Goal: Task Accomplishment & Management: Manage account settings

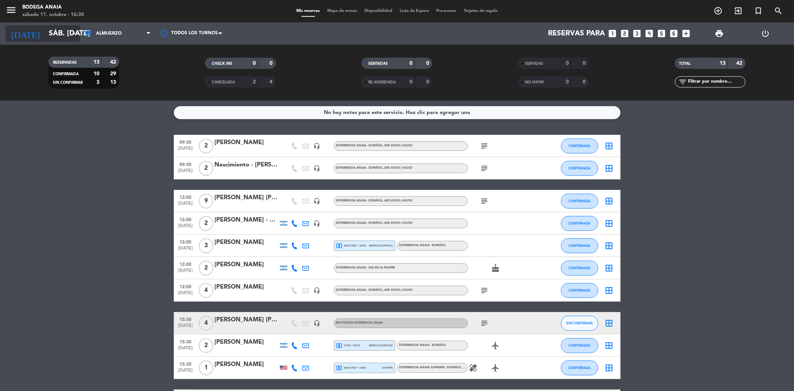
click at [64, 37] on input "sáb. [DATE]" at bounding box center [92, 33] width 94 height 16
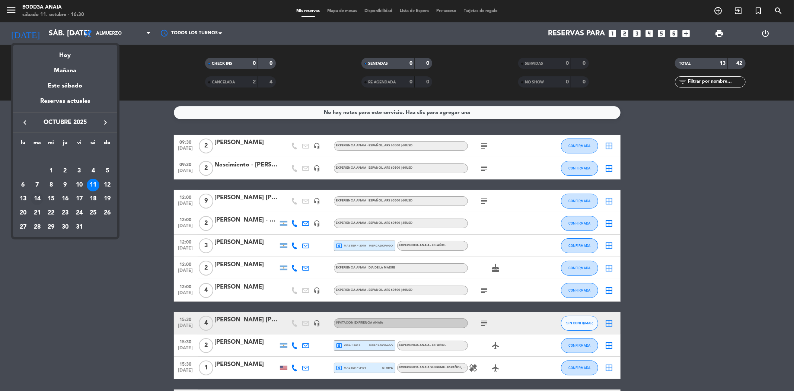
click at [37, 198] on div "14" at bounding box center [37, 198] width 13 height 13
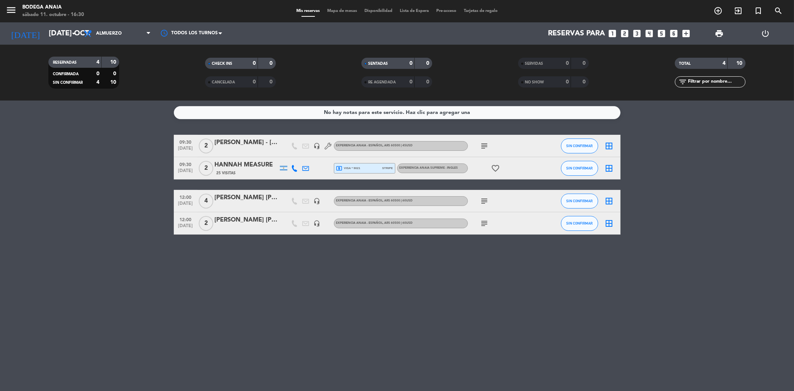
click at [264, 164] on div "HANNAH MEASURE" at bounding box center [246, 165] width 63 height 10
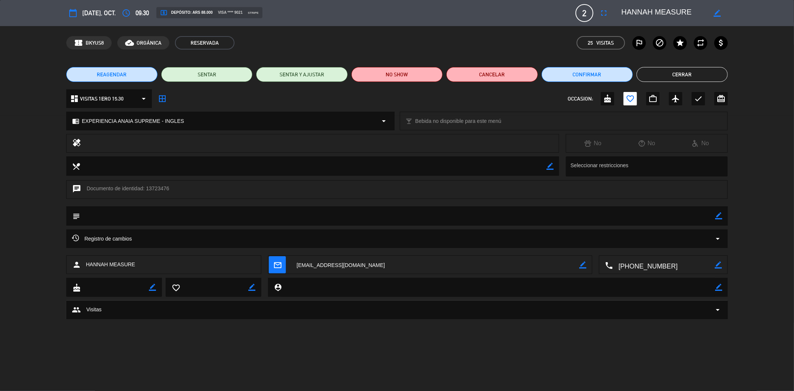
click at [681, 77] on button "Cerrar" at bounding box center [681, 74] width 91 height 15
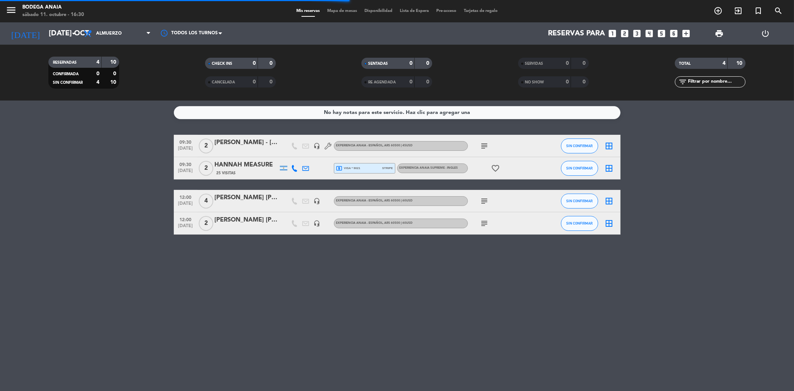
click at [426, 274] on div "No hay notas para este servicio. Haz clic para agregar una 09:30 [DATE] 2 [PERS…" at bounding box center [397, 245] width 794 height 290
click at [363, 168] on div "local_atm visa * 9021 stripe" at bounding box center [364, 168] width 57 height 10
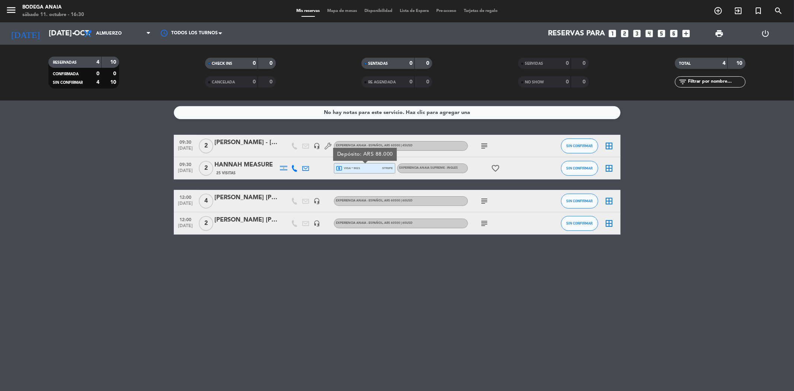
click at [347, 264] on div "No hay notas para este servicio. Haz clic para agregar una 09:30 [DATE] 2 [PERS…" at bounding box center [397, 245] width 794 height 290
click at [293, 257] on div "No hay notas para este servicio. Haz clic para agregar una 09:30 [DATE] 2 [PERS…" at bounding box center [397, 245] width 794 height 290
click at [63, 31] on input "[DATE] oct." at bounding box center [92, 33] width 94 height 16
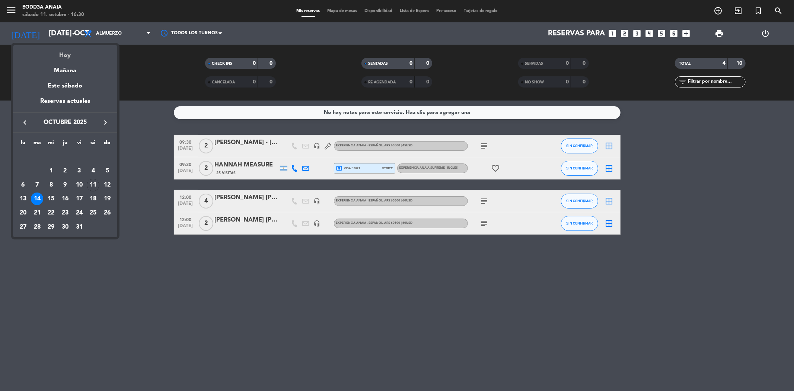
click at [68, 60] on div "Hoy" at bounding box center [65, 52] width 104 height 15
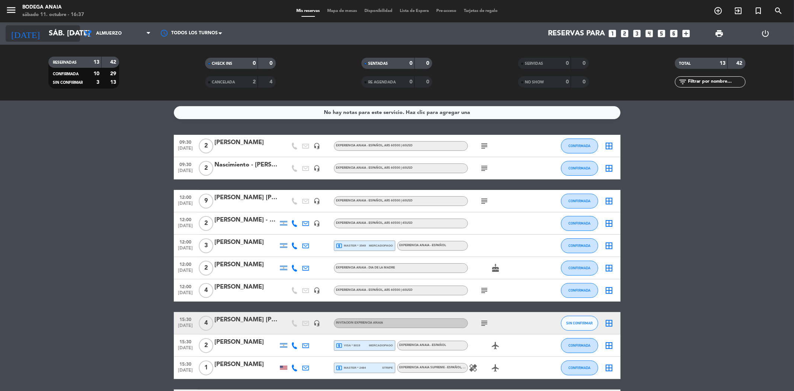
click at [56, 33] on input "sáb. [DATE]" at bounding box center [92, 33] width 94 height 16
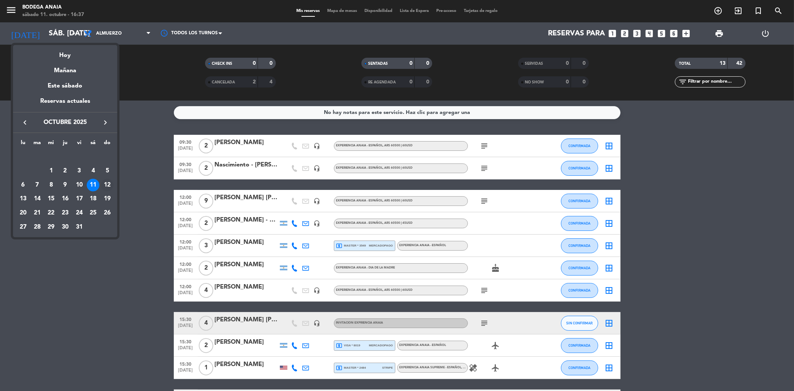
click at [106, 186] on div "12" at bounding box center [107, 185] width 13 height 13
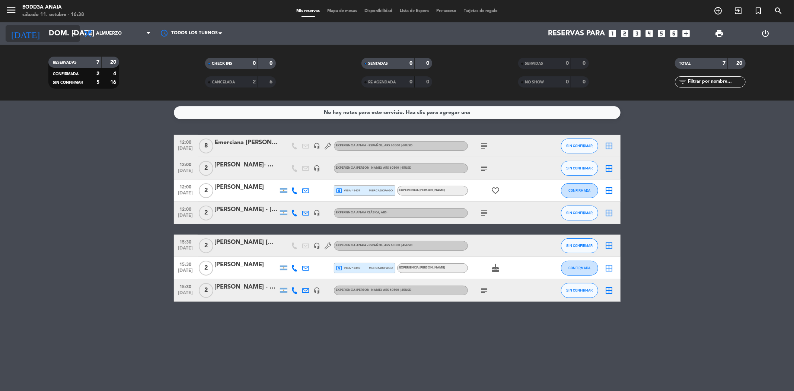
click at [58, 35] on input "dom. [DATE]" at bounding box center [92, 33] width 94 height 16
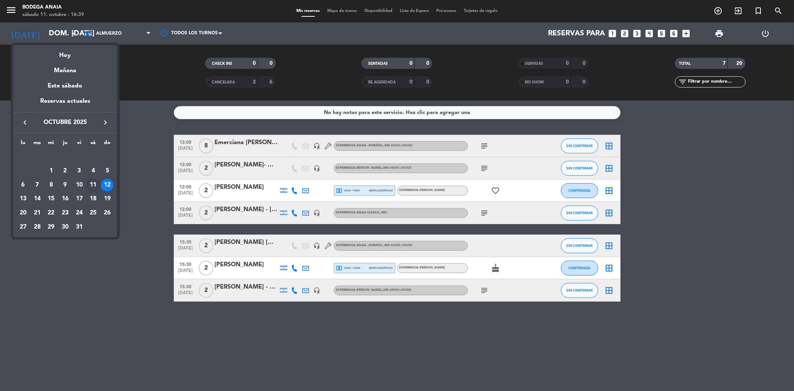
click at [96, 184] on div "11" at bounding box center [93, 185] width 13 height 13
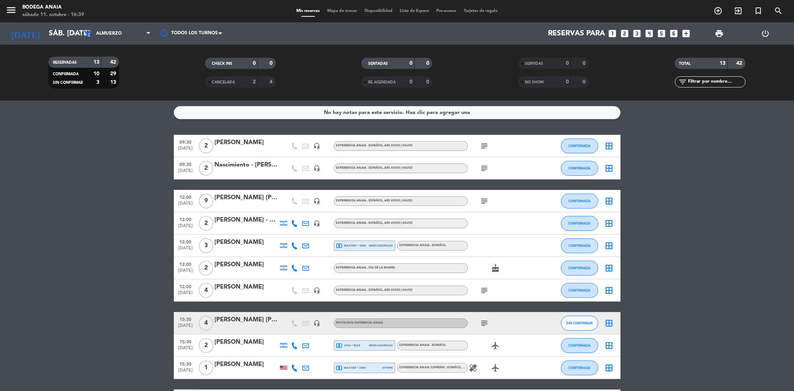
scroll to position [102, 0]
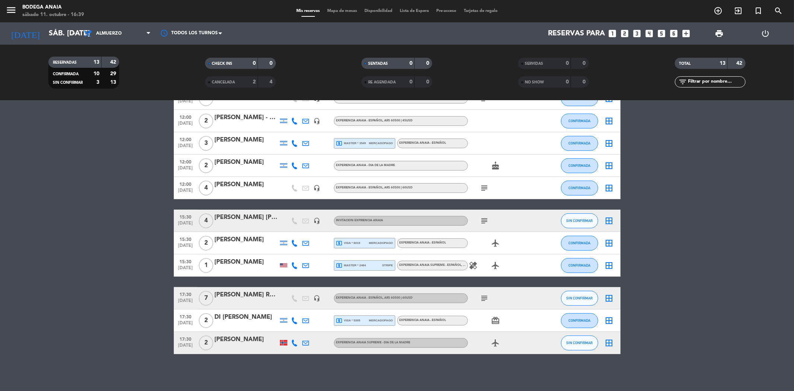
click at [125, 237] on bookings-row "09:30 [DATE] 2 [PERSON_NAME] - Suntrip headset_mic EXPERIENCIA ANAIA - ESPAÑOL …" at bounding box center [397, 192] width 794 height 321
click at [139, 198] on bookings-row "09:30 [DATE] 2 [PERSON_NAME] - Suntrip headset_mic EXPERIENCIA ANAIA - ESPAÑOL …" at bounding box center [397, 192] width 794 height 321
click at [64, 34] on input "sáb. [DATE]" at bounding box center [92, 33] width 94 height 16
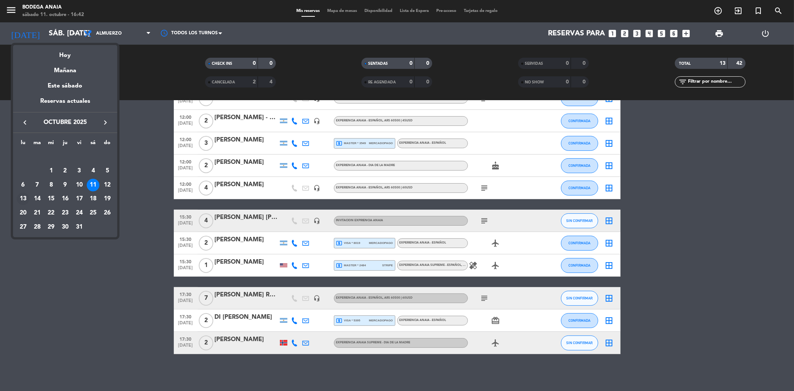
click at [26, 200] on div "13" at bounding box center [23, 198] width 13 height 13
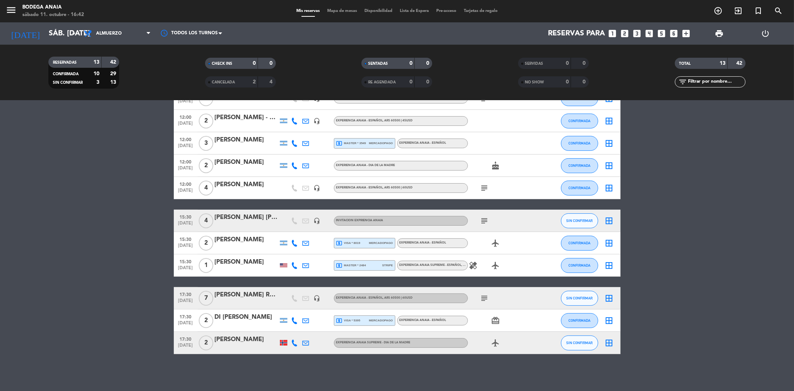
type input "lun. [DATE]"
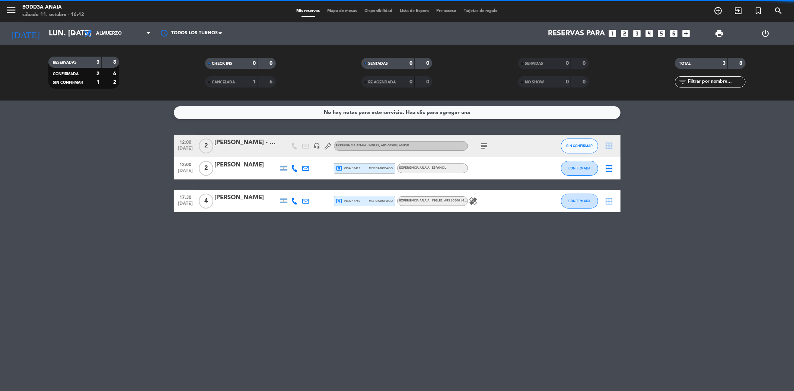
scroll to position [0, 0]
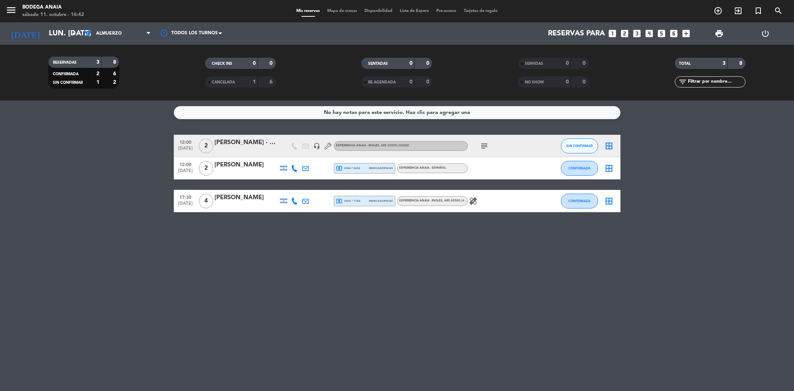
click at [260, 145] on div "[PERSON_NAME] - THIS IS MZA" at bounding box center [246, 143] width 63 height 10
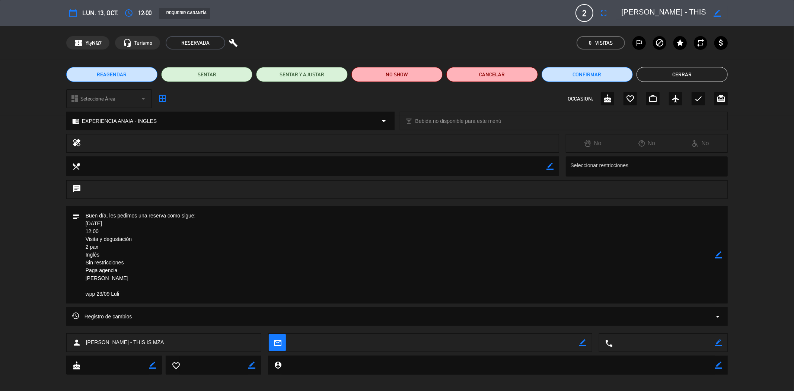
click at [709, 70] on button "Cerrar" at bounding box center [681, 74] width 91 height 15
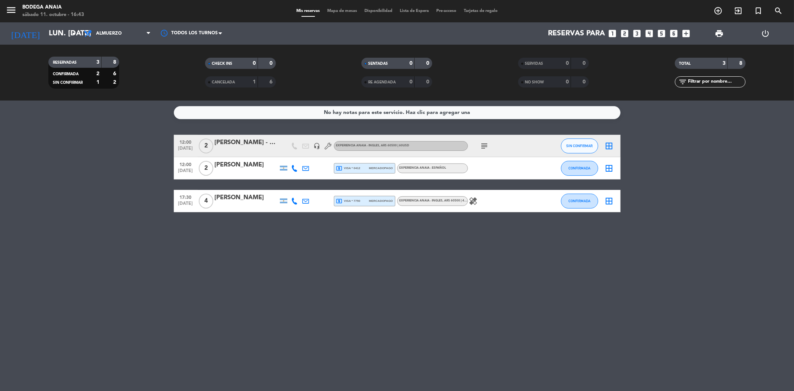
click at [243, 198] on div "[PERSON_NAME]" at bounding box center [246, 198] width 63 height 10
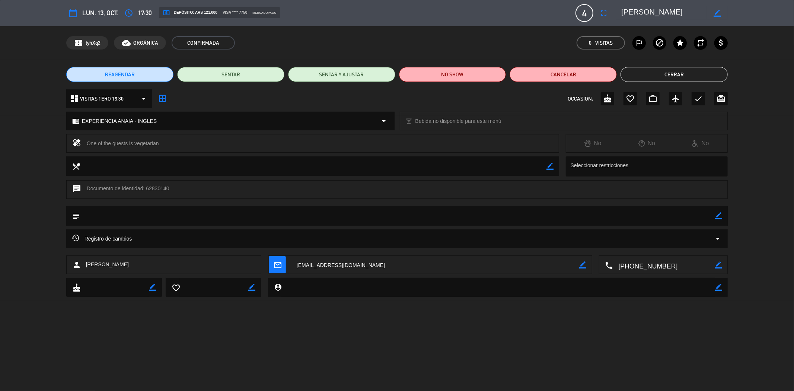
click at [679, 77] on button "Cerrar" at bounding box center [673, 74] width 107 height 15
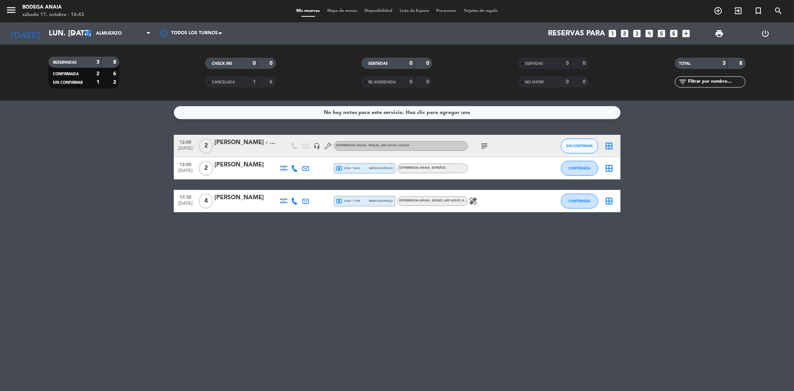
click at [382, 165] on div "local_atm visa * 0412 mercadopago" at bounding box center [364, 168] width 57 height 10
click at [384, 166] on span "mercadopago" at bounding box center [381, 168] width 24 height 5
click at [362, 202] on div "local_atm visa * 7750 mercadopago" at bounding box center [364, 201] width 57 height 10
click at [473, 200] on icon "healing" at bounding box center [473, 200] width 9 height 9
click at [777, 10] on icon "search" at bounding box center [777, 10] width 9 height 9
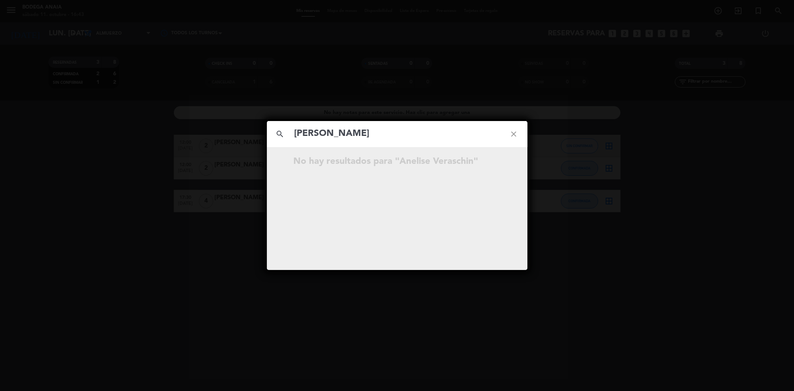
type input "[PERSON_NAME]"
click at [514, 137] on icon "close" at bounding box center [513, 134] width 27 height 27
click at [512, 136] on icon "close" at bounding box center [513, 134] width 27 height 27
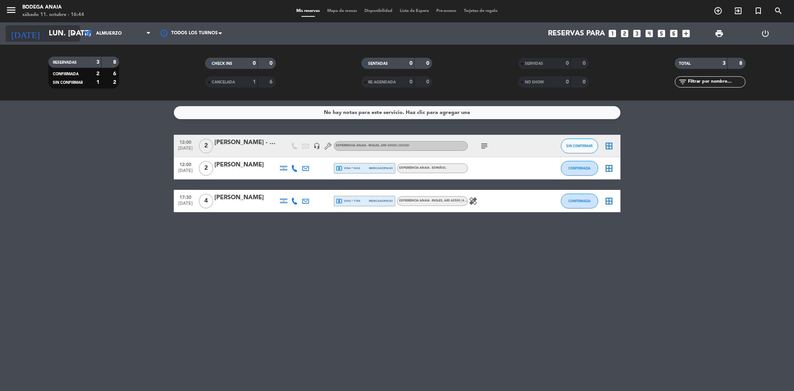
click at [62, 31] on input "lun. [DATE]" at bounding box center [92, 33] width 94 height 16
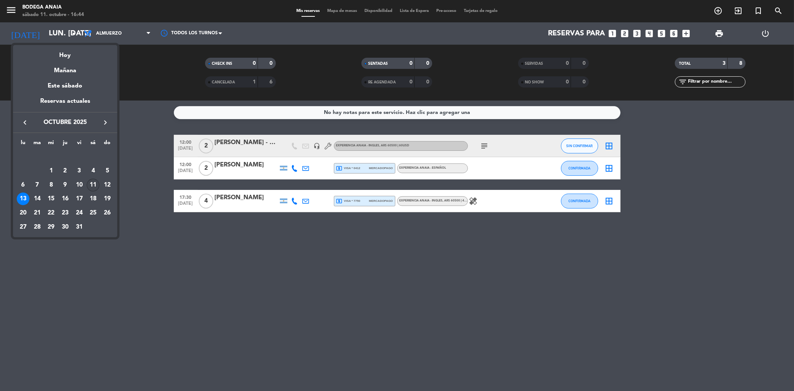
click at [97, 184] on div "11" at bounding box center [93, 185] width 13 height 13
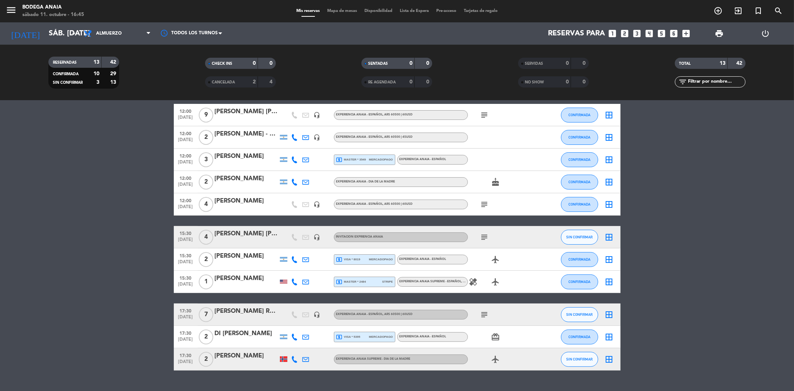
scroll to position [102, 0]
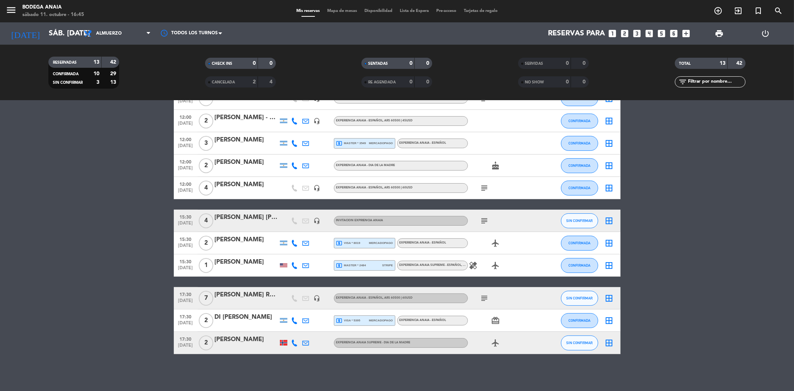
click at [250, 294] on div "[PERSON_NAME] RUBIRE - ADORA" at bounding box center [246, 295] width 63 height 10
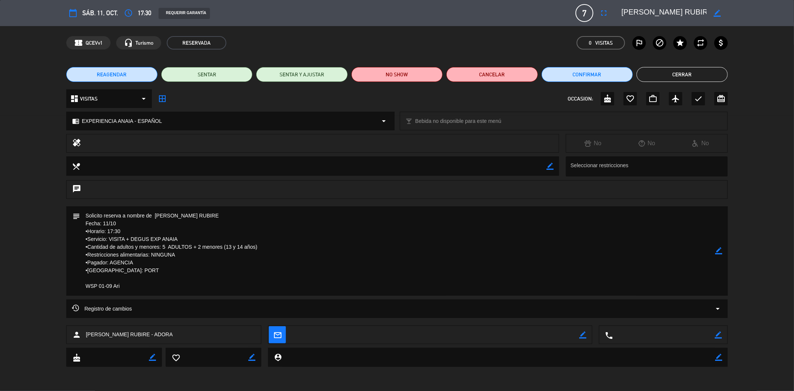
click at [693, 71] on button "Cerrar" at bounding box center [681, 74] width 91 height 15
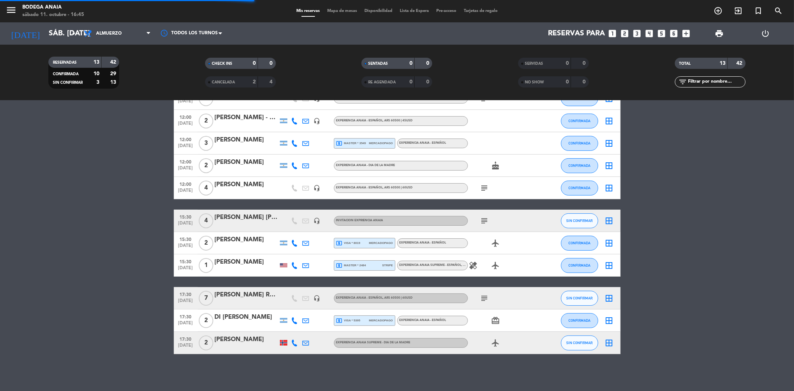
click at [682, 275] on bookings-row "09:30 [DATE] 2 [PERSON_NAME] - Suntrip headset_mic EXPERIENCIA ANAIA - ESPAÑOL …" at bounding box center [397, 192] width 794 height 321
click at [49, 35] on input "sáb. [DATE]" at bounding box center [92, 33] width 94 height 16
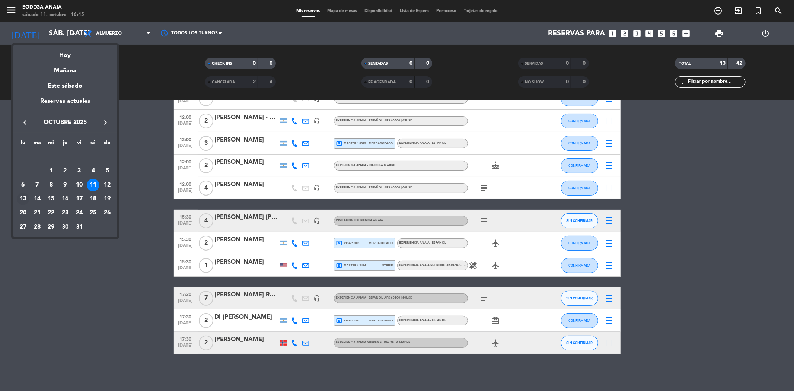
click at [19, 198] on div "13" at bounding box center [23, 198] width 13 height 13
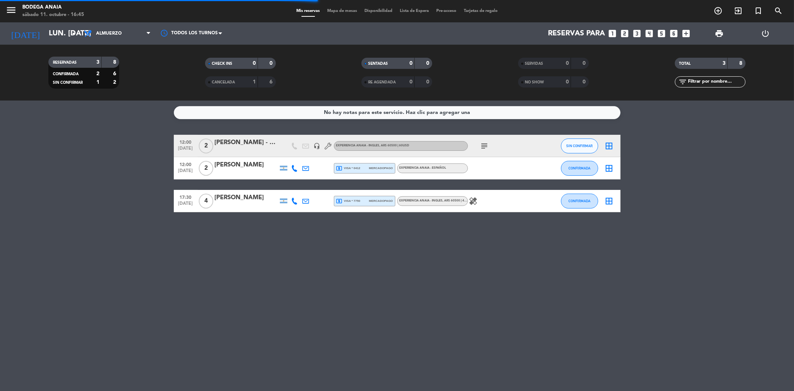
scroll to position [0, 0]
click at [64, 34] on input "lun. [DATE]" at bounding box center [92, 33] width 94 height 16
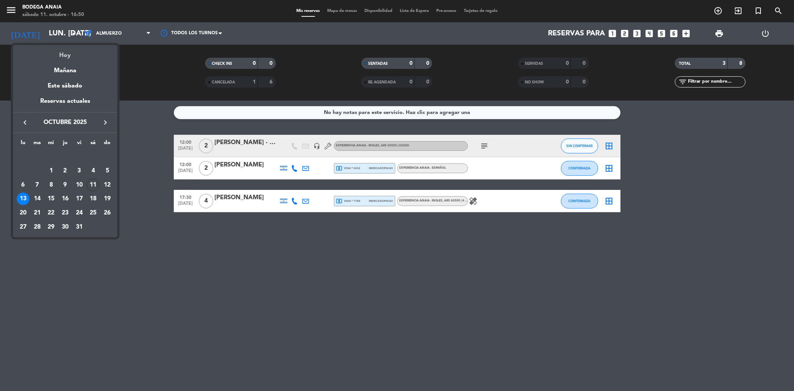
click at [68, 57] on div "Hoy" at bounding box center [65, 52] width 104 height 15
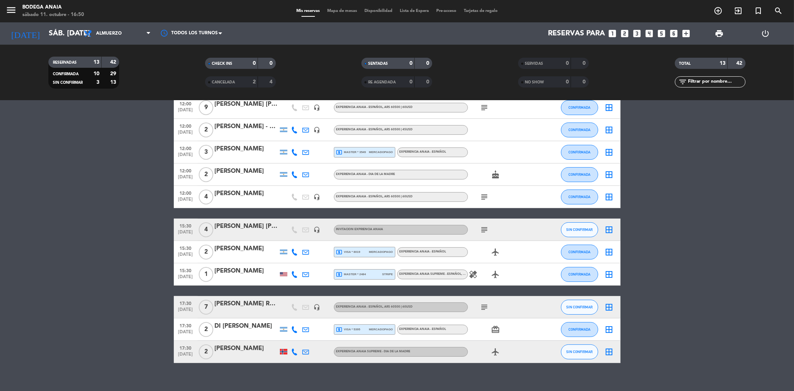
scroll to position [102, 0]
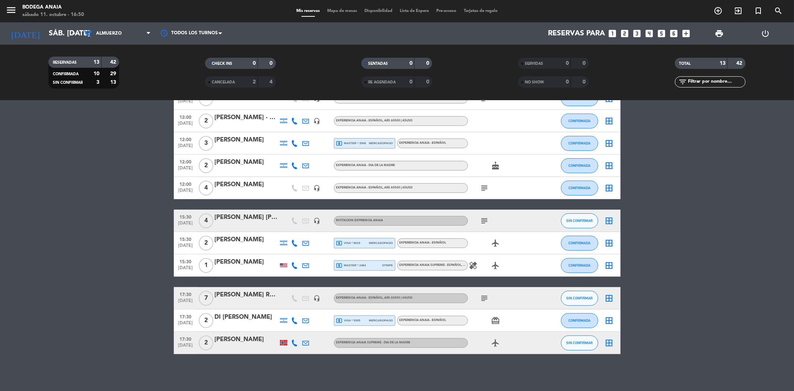
click at [248, 216] on div "[PERSON_NAME] [PERSON_NAME]" at bounding box center [246, 217] width 63 height 10
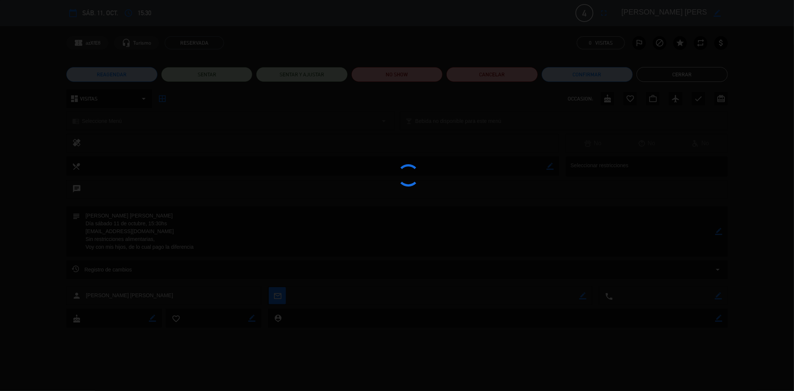
click at [669, 74] on div at bounding box center [397, 195] width 794 height 391
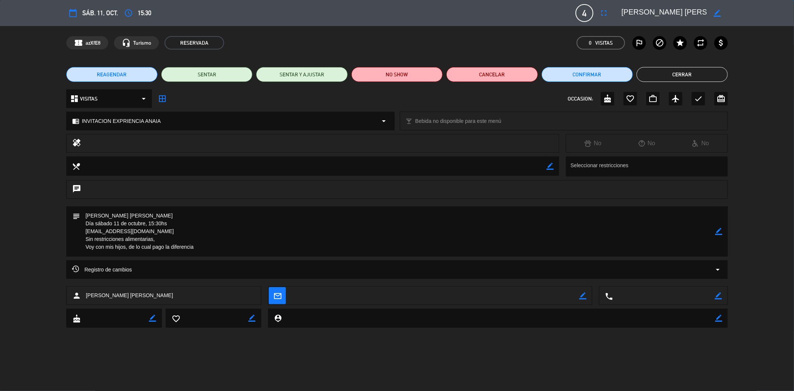
click at [686, 76] on button "Cerrar" at bounding box center [681, 74] width 91 height 15
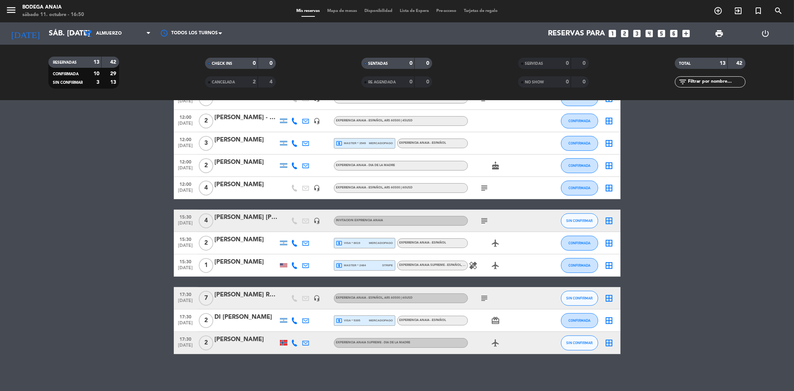
click at [369, 243] on span "mercadopago" at bounding box center [381, 242] width 24 height 5
click at [220, 237] on div "[PERSON_NAME]" at bounding box center [246, 240] width 63 height 10
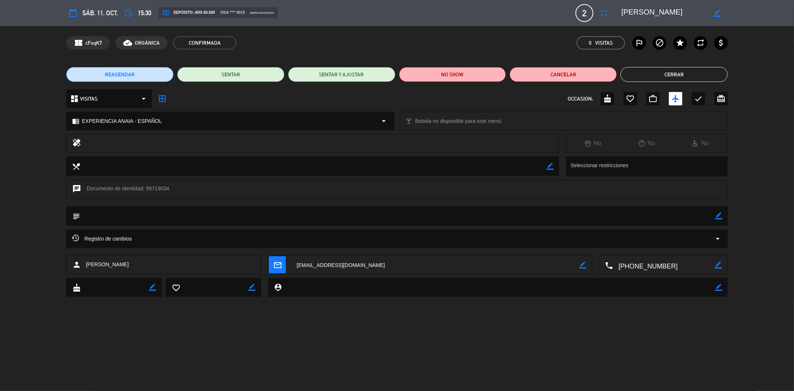
click at [711, 73] on button "Cerrar" at bounding box center [673, 74] width 107 height 15
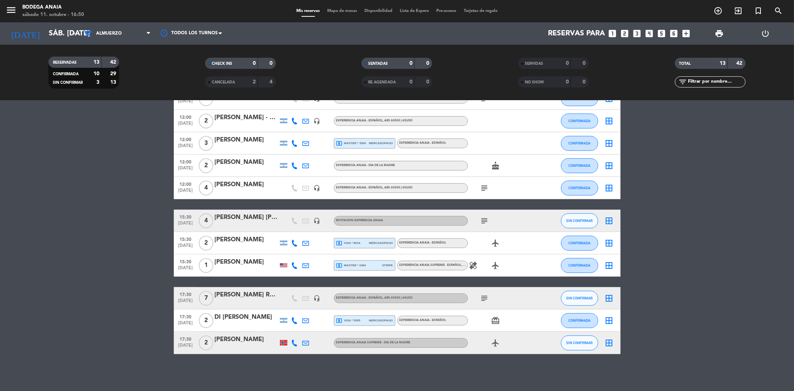
click at [386, 266] on span "stripe" at bounding box center [387, 265] width 11 height 5
click at [132, 224] on bookings-row "09:30 [DATE] 2 [PERSON_NAME] - Suntrip headset_mic EXPERIENCIA ANAIA - ESPAÑOL …" at bounding box center [397, 192] width 794 height 321
click at [241, 258] on div "[PERSON_NAME]" at bounding box center [246, 262] width 63 height 10
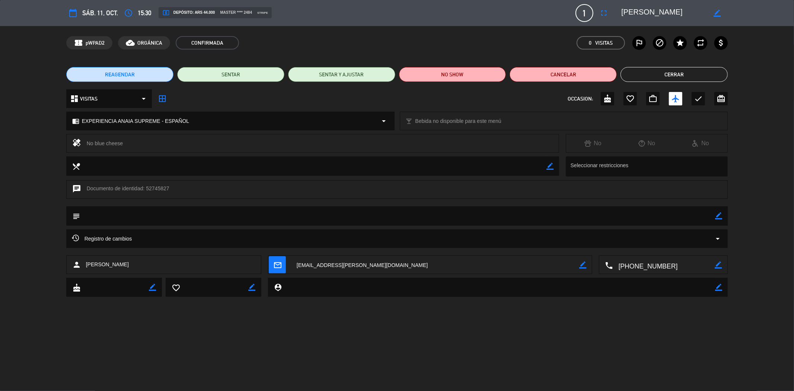
click at [702, 78] on button "Cerrar" at bounding box center [673, 74] width 107 height 15
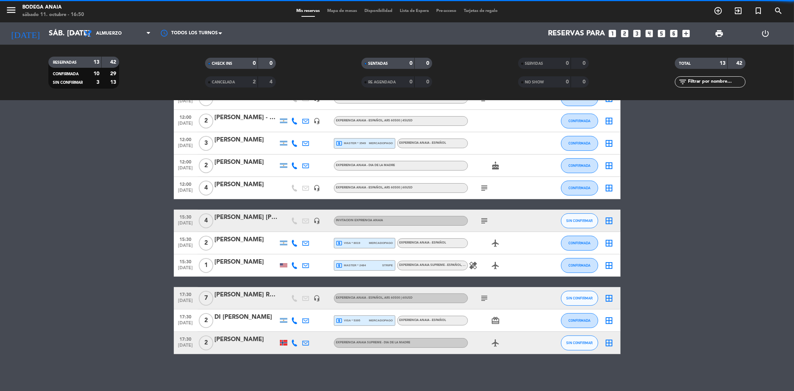
click at [101, 256] on bookings-row "09:30 [DATE] 2 [PERSON_NAME] - Suntrip headset_mic EXPERIENCIA ANAIA - ESPAÑOL …" at bounding box center [397, 192] width 794 height 321
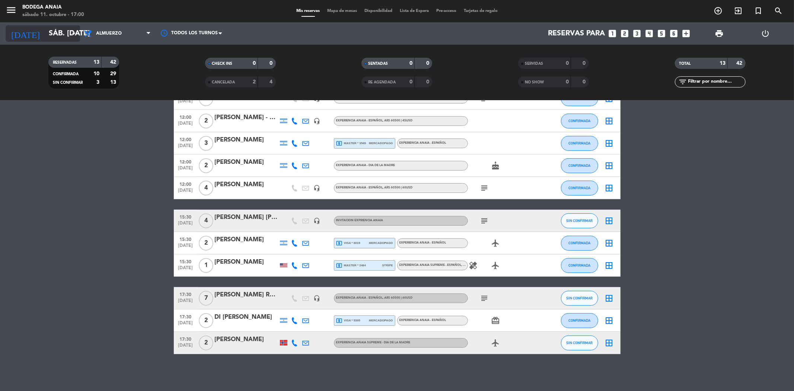
click at [59, 37] on input "sáb. [DATE]" at bounding box center [92, 33] width 94 height 16
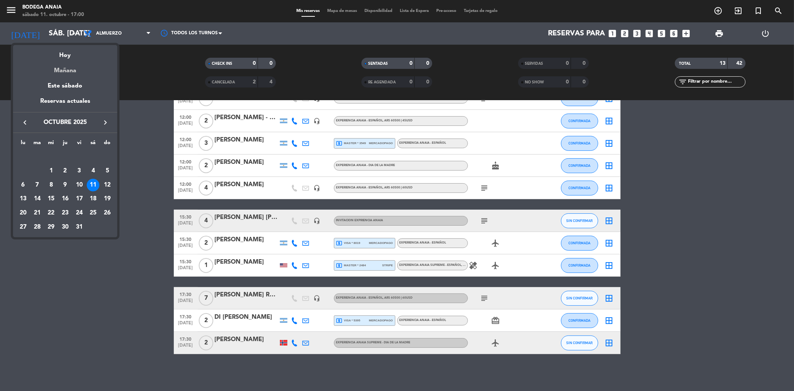
click at [71, 74] on div "Mañana" at bounding box center [65, 67] width 104 height 15
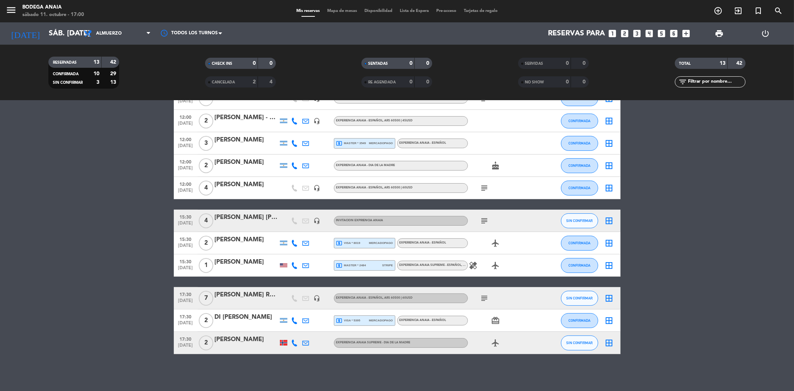
type input "dom. [DATE]"
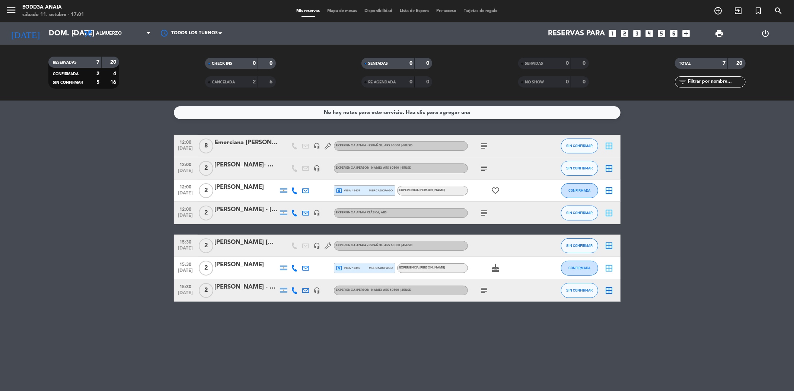
click at [226, 84] on span "CANCELADA" at bounding box center [223, 82] width 23 height 4
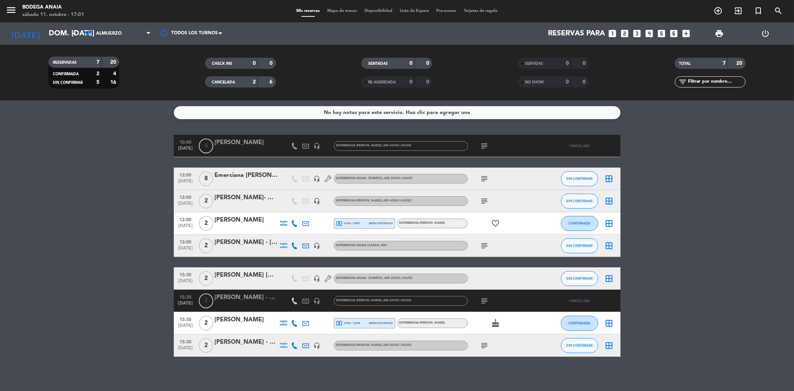
click at [228, 78] on div "CANCELADA" at bounding box center [224, 82] width 34 height 9
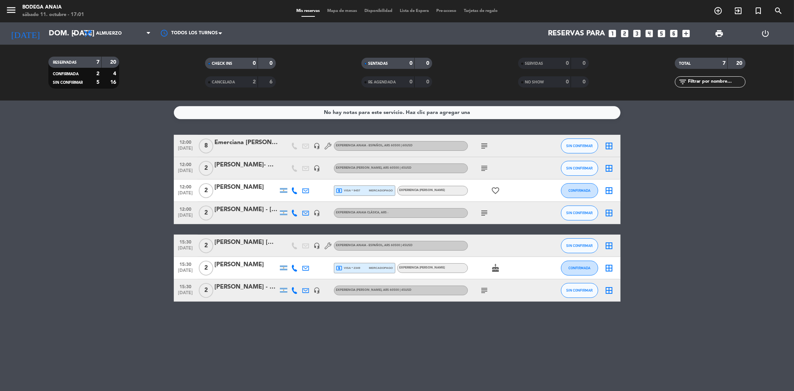
click at [246, 208] on div "[PERSON_NAME] - [PERSON_NAME]" at bounding box center [246, 210] width 63 height 10
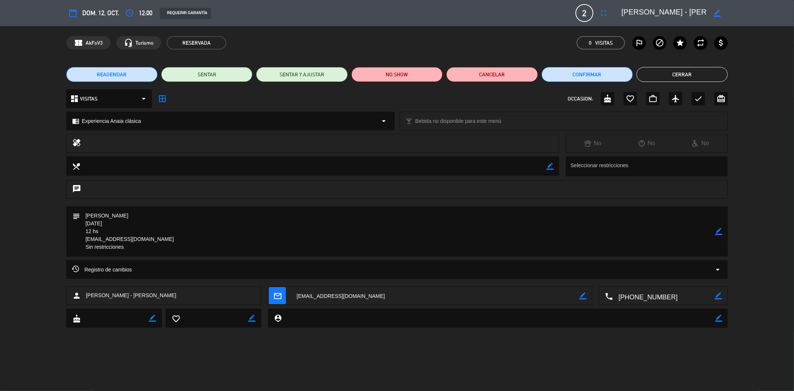
click at [376, 115] on div "chrome_reader_mode Experiencia Anaia clásica arrow_drop_down" at bounding box center [230, 121] width 327 height 18
select select
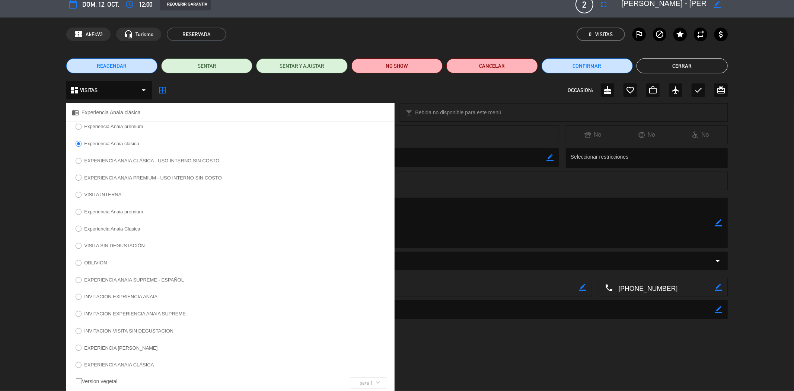
scroll to position [34, 0]
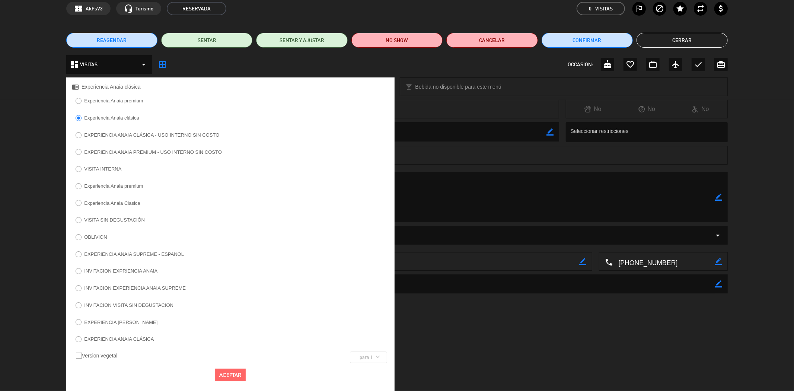
click at [147, 321] on label "EXPERIENCIA [PERSON_NAME]" at bounding box center [120, 322] width 73 height 5
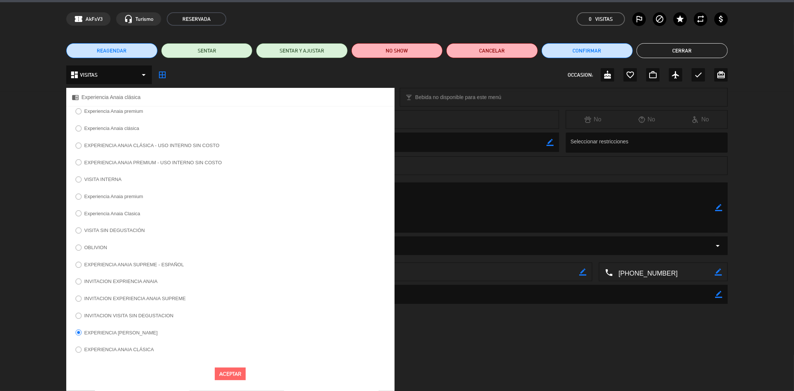
scroll to position [23, 0]
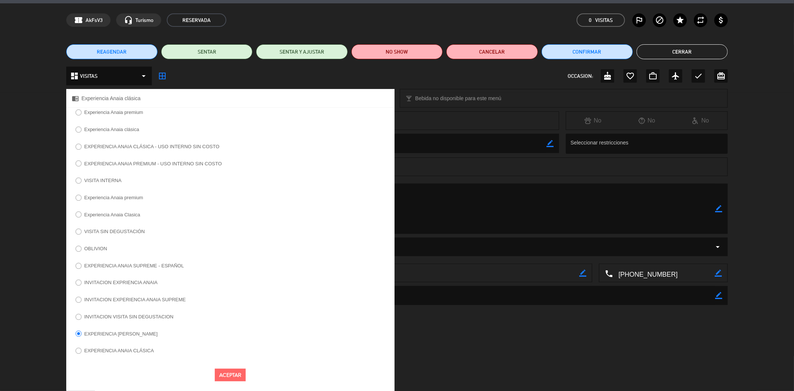
click at [225, 378] on button "Aceptar" at bounding box center [230, 374] width 31 height 13
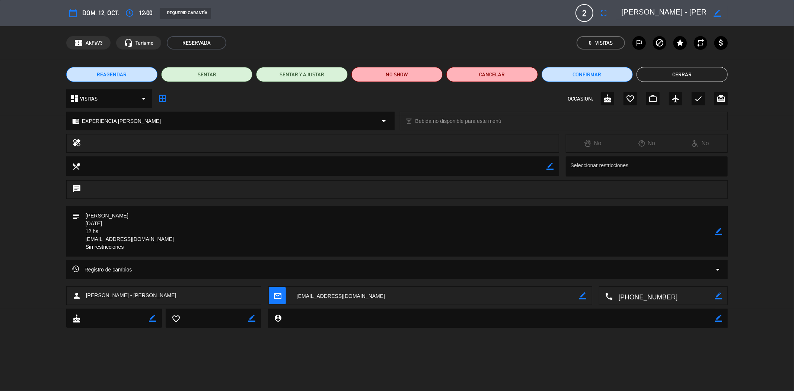
scroll to position [0, 0]
click at [671, 75] on button "Cerrar" at bounding box center [681, 74] width 91 height 15
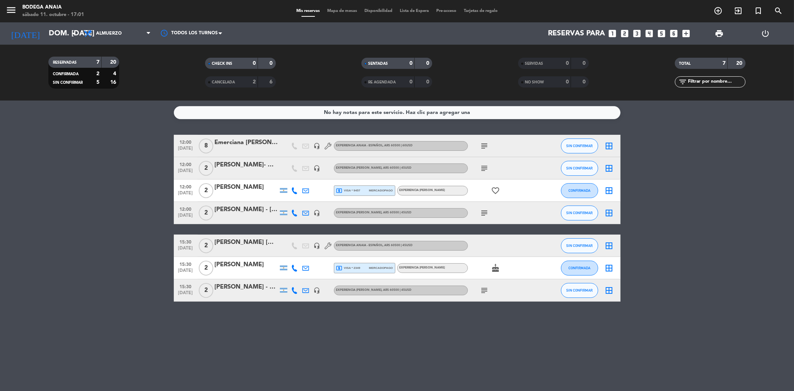
click at [35, 22] on div "menu Bodega [PERSON_NAME] 11. octubre - 17:01 Mis reservas Mapa de mesas Dispon…" at bounding box center [397, 11] width 794 height 22
click at [45, 35] on input "dom. [DATE]" at bounding box center [92, 33] width 94 height 16
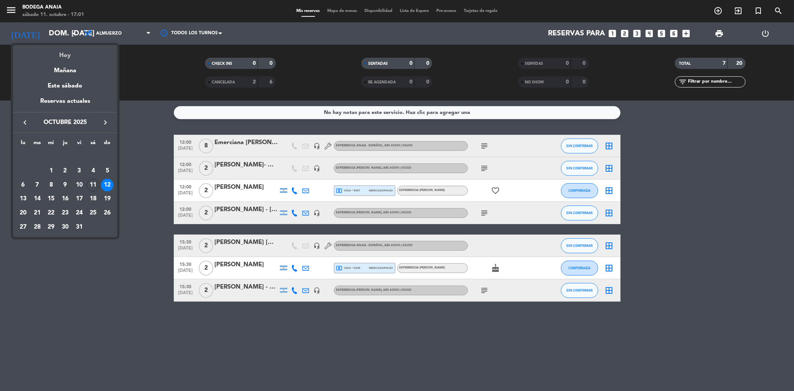
click at [58, 51] on div "Hoy" at bounding box center [65, 52] width 104 height 15
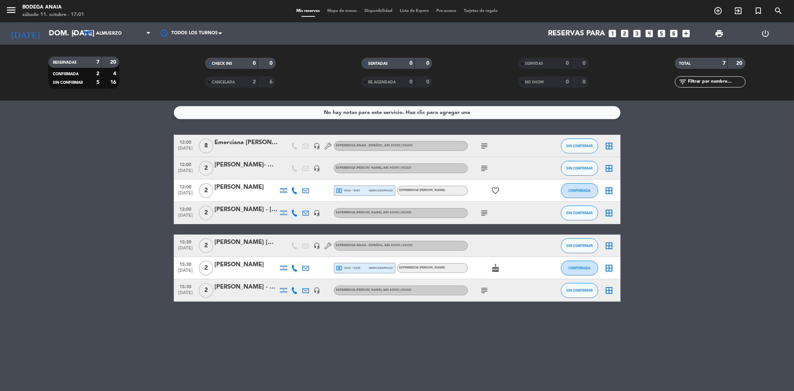
type input "sáb. [DATE]"
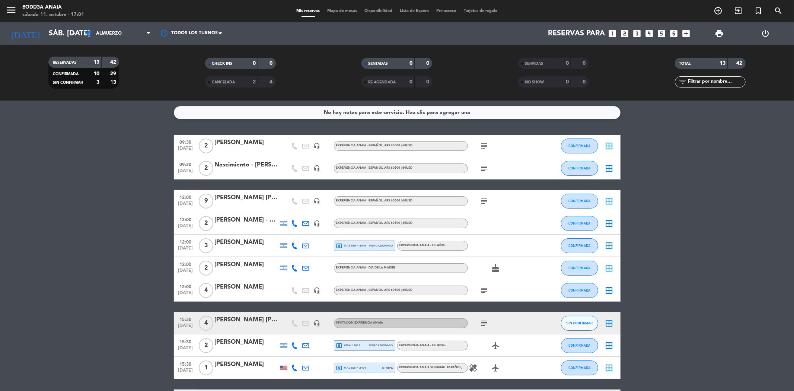
scroll to position [102, 0]
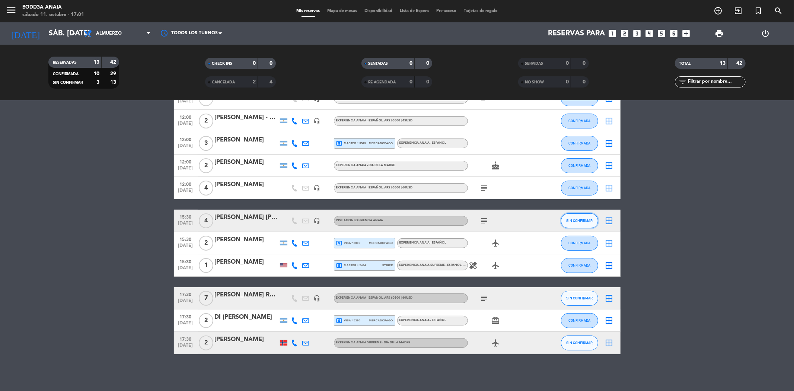
click at [563, 221] on button "SIN CONFIRMAR" at bounding box center [579, 220] width 37 height 15
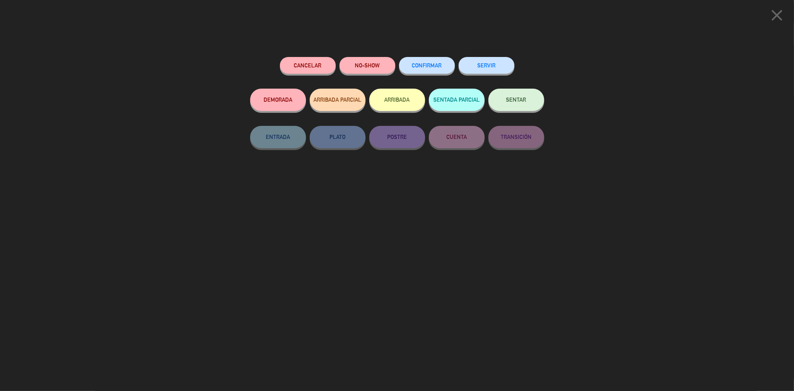
click at [438, 57] on div "CONFIRMAR" at bounding box center [427, 73] width 56 height 32
click at [433, 65] on span "CONFIRMAR" at bounding box center [427, 65] width 30 height 6
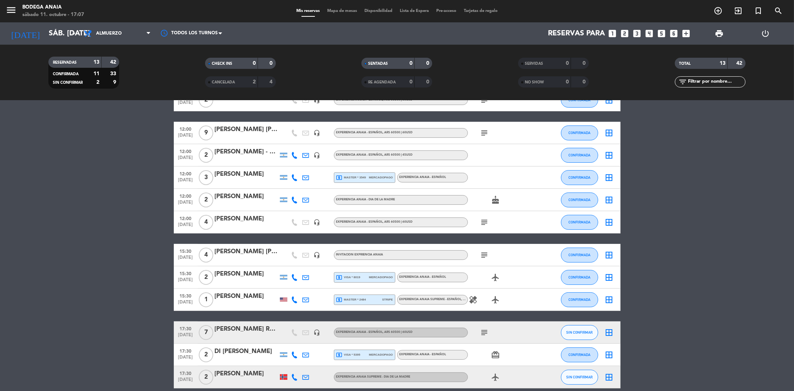
scroll to position [83, 0]
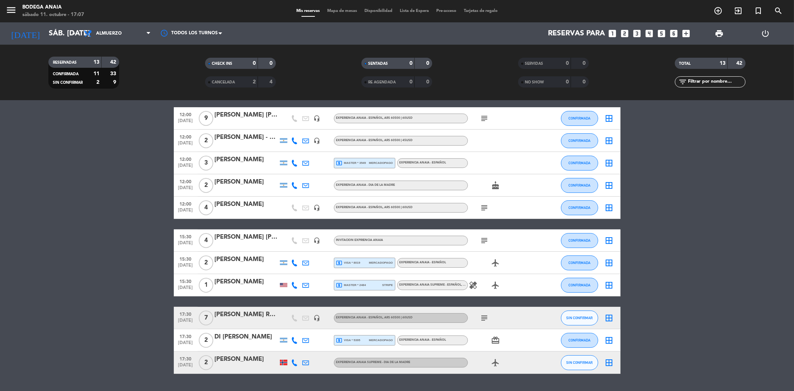
click at [355, 262] on span "local_atm visa * 8019" at bounding box center [348, 262] width 24 height 7
drag, startPoint x: 276, startPoint y: 234, endPoint x: 214, endPoint y: 240, distance: 62.1
click at [214, 240] on div "15:30 [DATE] 4 [PERSON_NAME] [PERSON_NAME] headset_mic INVITACION EXPRIENCIA AN…" at bounding box center [397, 240] width 446 height 22
drag, startPoint x: 222, startPoint y: 242, endPoint x: 216, endPoint y: 236, distance: 8.4
click at [216, 236] on div "[PERSON_NAME] [PERSON_NAME]" at bounding box center [246, 237] width 63 height 10
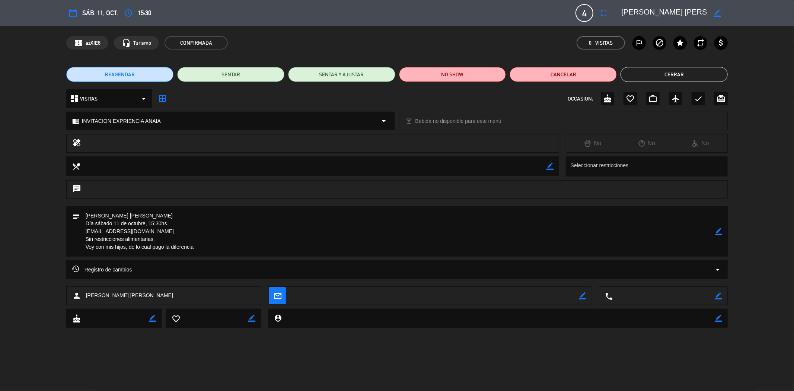
drag, startPoint x: 694, startPoint y: 13, endPoint x: 612, endPoint y: 4, distance: 83.1
click at [612, 4] on div "calendar_today sáb. 11, oct. access_time 15:30 4 [PERSON_NAME] [PERSON_NAME] fu…" at bounding box center [396, 13] width 661 height 18
click at [674, 73] on button "Cerrar" at bounding box center [673, 74] width 107 height 15
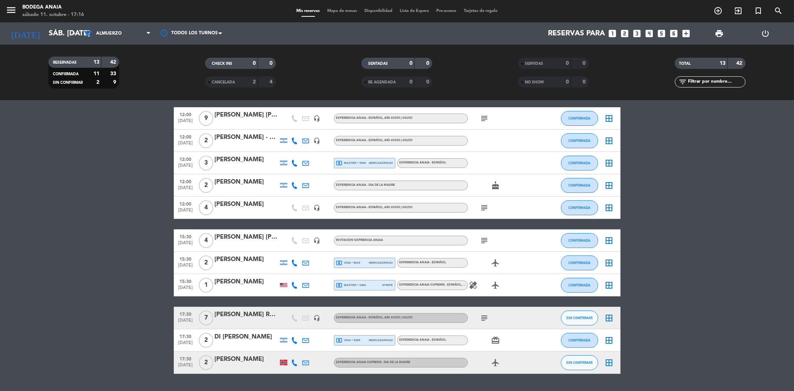
drag, startPoint x: 262, startPoint y: 258, endPoint x: 215, endPoint y: 259, distance: 47.6
click at [215, 259] on div "[PERSON_NAME]" at bounding box center [246, 259] width 63 height 10
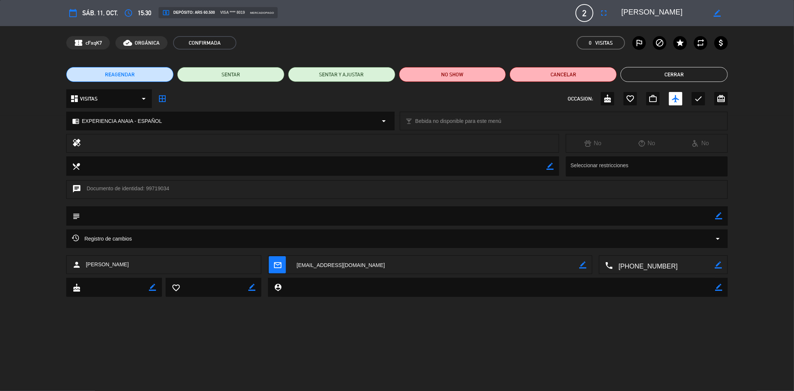
drag, startPoint x: 667, startPoint y: 12, endPoint x: 620, endPoint y: 16, distance: 46.7
click at [620, 16] on div "border_color" at bounding box center [672, 12] width 112 height 13
click at [645, 69] on button "Cerrar" at bounding box center [673, 74] width 107 height 15
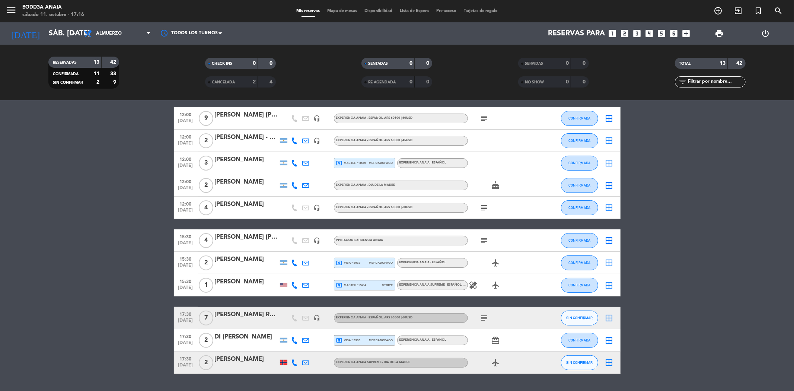
drag, startPoint x: 269, startPoint y: 282, endPoint x: 215, endPoint y: 278, distance: 53.8
click at [215, 278] on div "[PERSON_NAME]" at bounding box center [246, 282] width 63 height 10
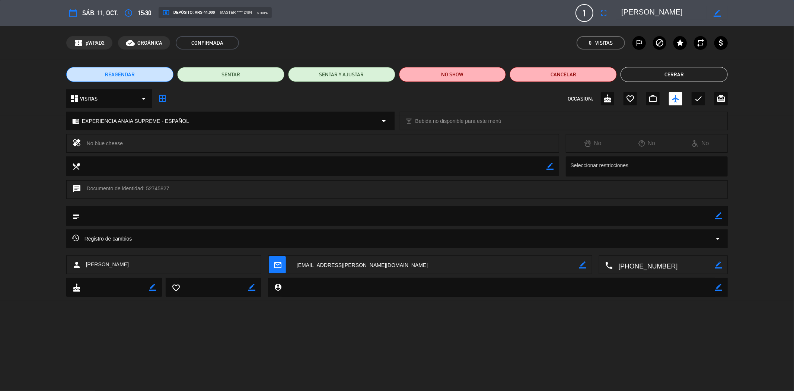
drag, startPoint x: 215, startPoint y: 278, endPoint x: 660, endPoint y: 14, distance: 517.4
click at [660, 14] on textarea at bounding box center [663, 12] width 85 height 13
drag, startPoint x: 691, startPoint y: 11, endPoint x: 620, endPoint y: 16, distance: 71.2
click at [620, 16] on div "border_color" at bounding box center [672, 12] width 112 height 13
click at [657, 73] on button "Cerrar" at bounding box center [673, 74] width 107 height 15
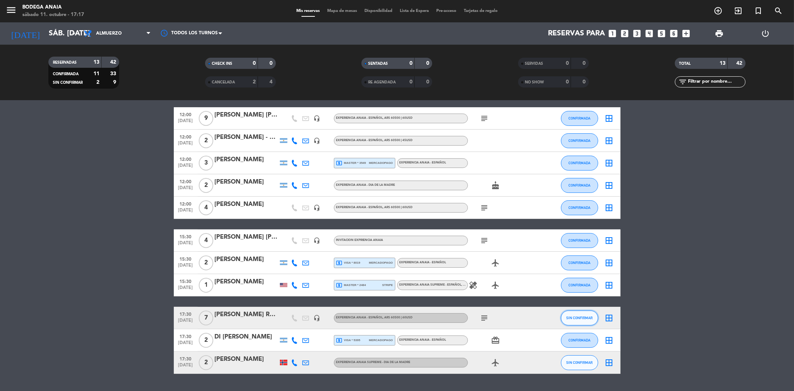
click at [570, 321] on button "SIN CONFIRMAR" at bounding box center [579, 317] width 37 height 15
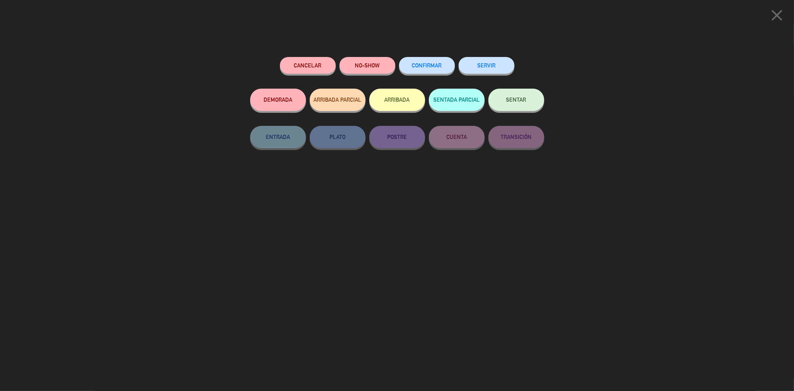
click at [437, 62] on button "CONFIRMAR" at bounding box center [427, 65] width 56 height 17
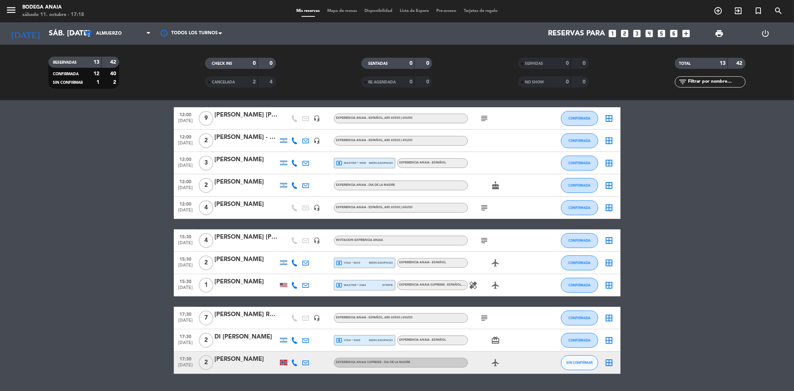
click at [257, 360] on div "[PERSON_NAME]" at bounding box center [246, 359] width 63 height 10
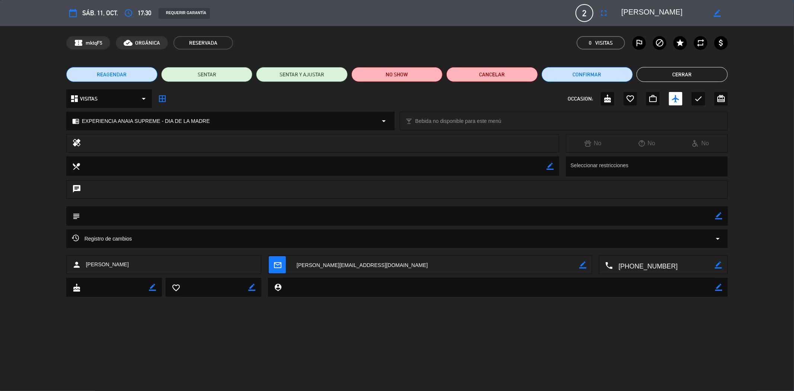
click at [682, 77] on button "Cerrar" at bounding box center [681, 74] width 91 height 15
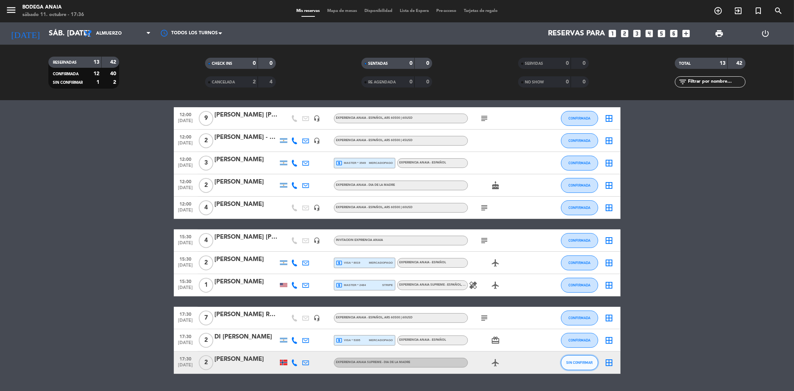
click at [577, 365] on button "SIN CONFIRMAR" at bounding box center [579, 362] width 37 height 15
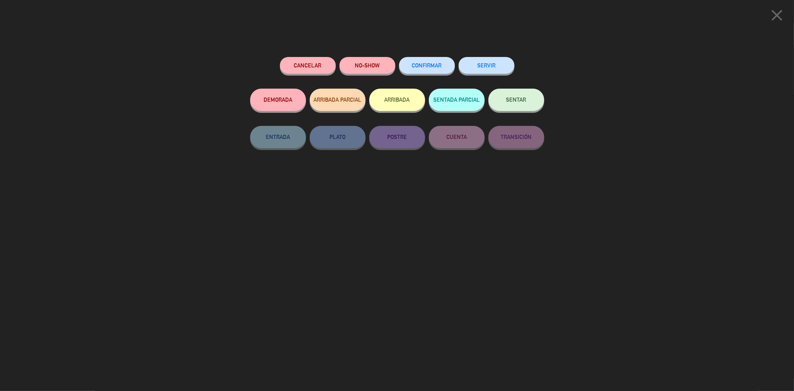
click at [433, 57] on div "CONFIRMAR" at bounding box center [427, 73] width 56 height 32
click at [428, 65] on span "CONFIRMAR" at bounding box center [427, 65] width 30 height 6
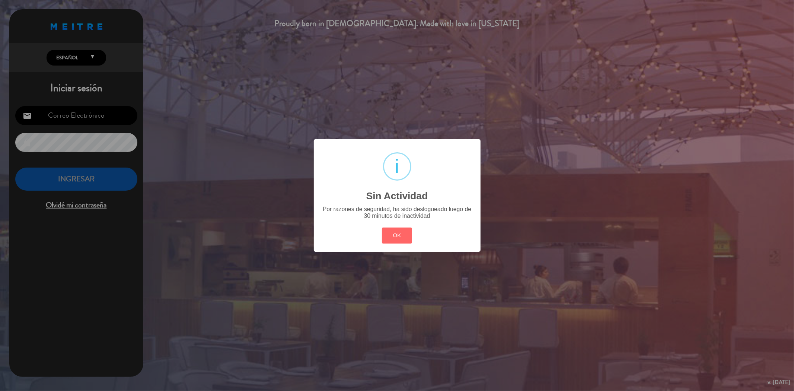
type input "[EMAIL_ADDRESS][DOMAIN_NAME]"
